Goal: Information Seeking & Learning: Learn about a topic

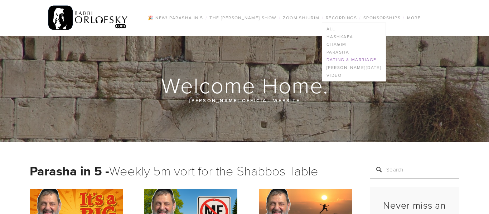
click at [342, 61] on link "Dating & Marriage" at bounding box center [353, 60] width 63 height 8
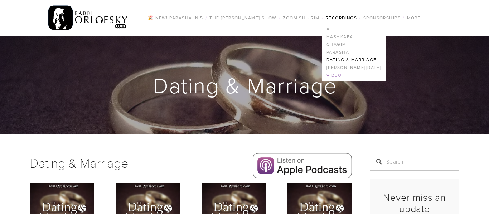
click at [330, 76] on link "Video" at bounding box center [353, 76] width 63 height 8
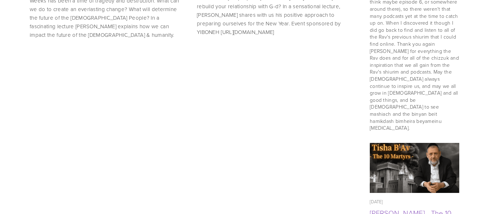
scroll to position [627, 0]
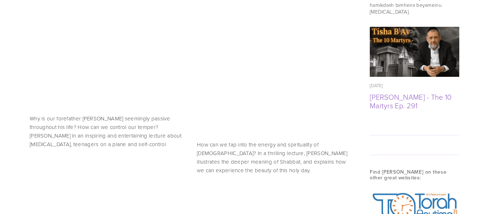
scroll to position [746, 0]
